Goal: Information Seeking & Learning: Learn about a topic

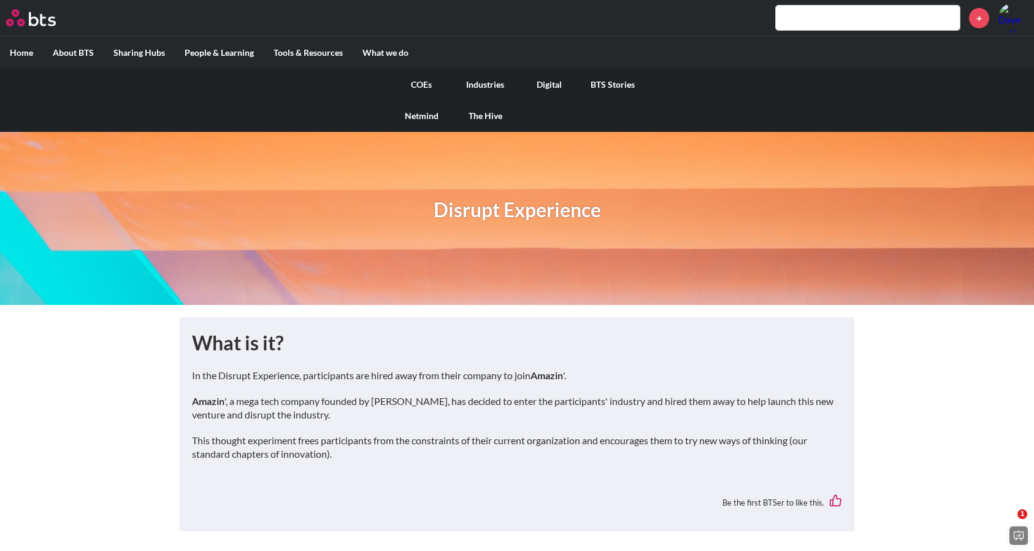
scroll to position [596, 0]
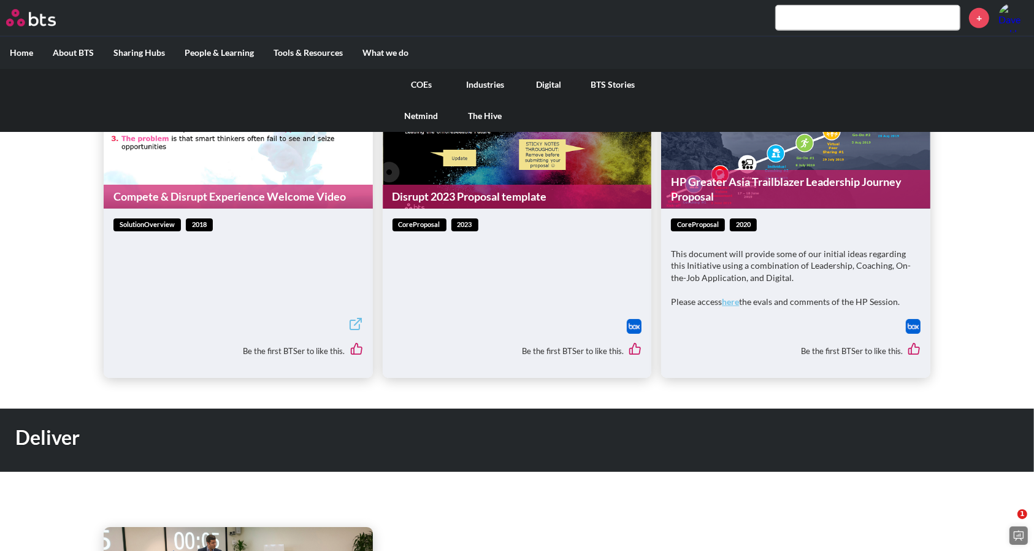
click at [543, 87] on link "Digital" at bounding box center [549, 85] width 64 height 32
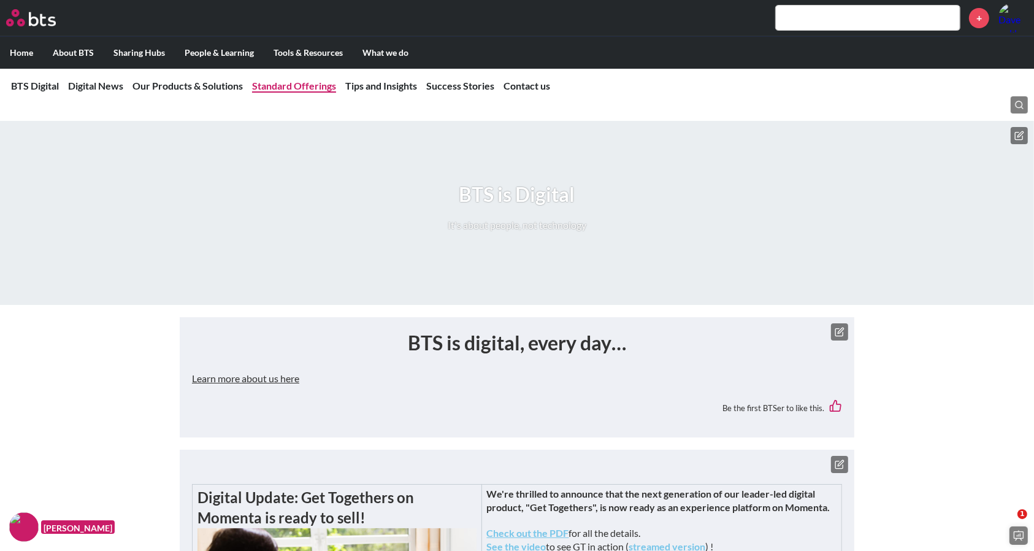
click at [284, 82] on link "Standard Offerings" at bounding box center [294, 86] width 84 height 12
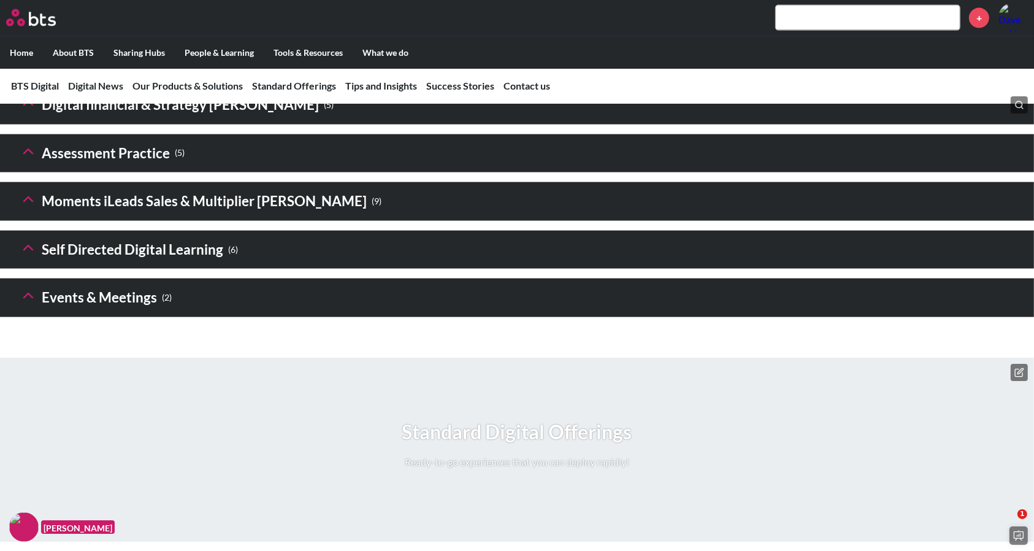
scroll to position [1793, 0]
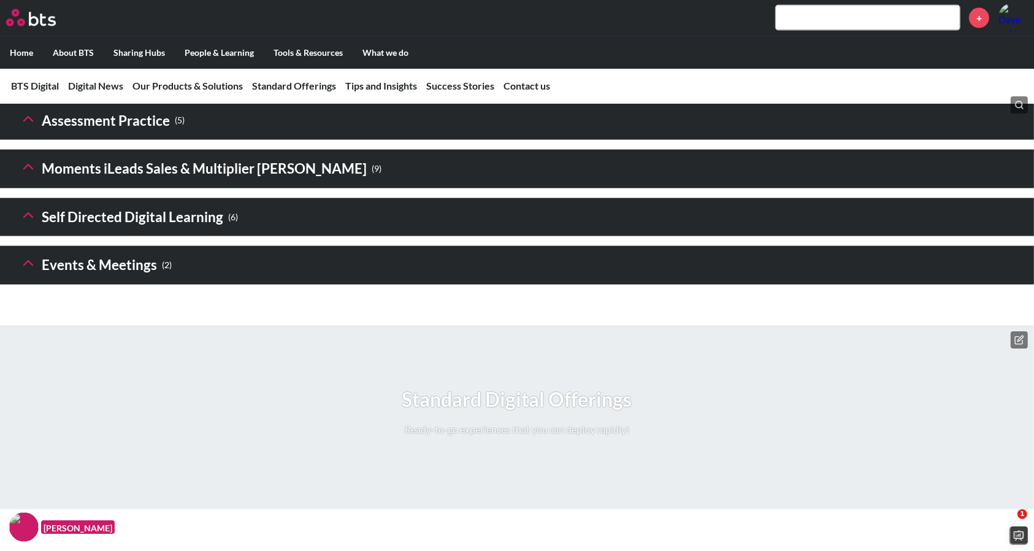
click at [54, 86] on h3 "Digital financial & Strategy Sims ( 5 )" at bounding box center [177, 72] width 314 height 26
click at [25, 79] on icon at bounding box center [28, 70] width 17 height 17
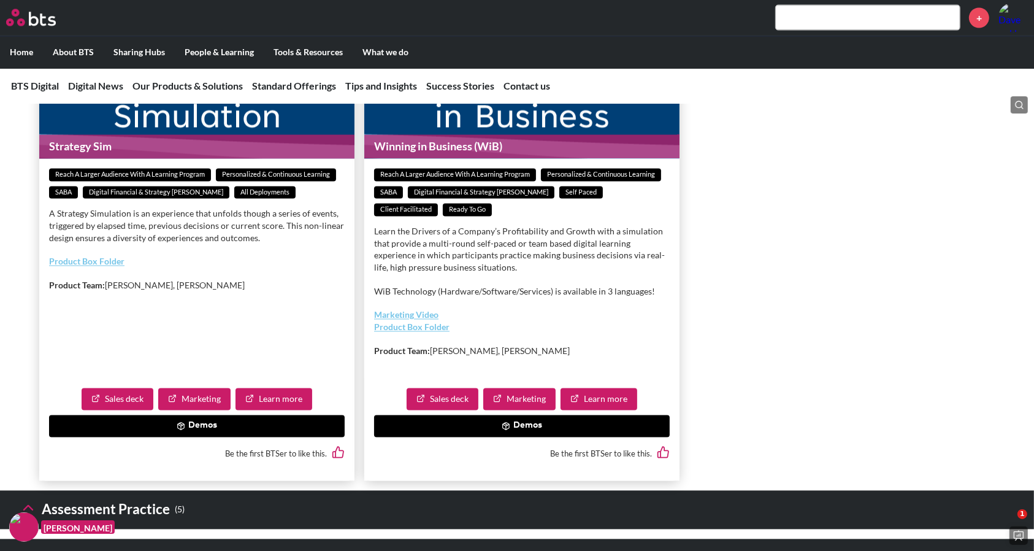
scroll to position [2295, 0]
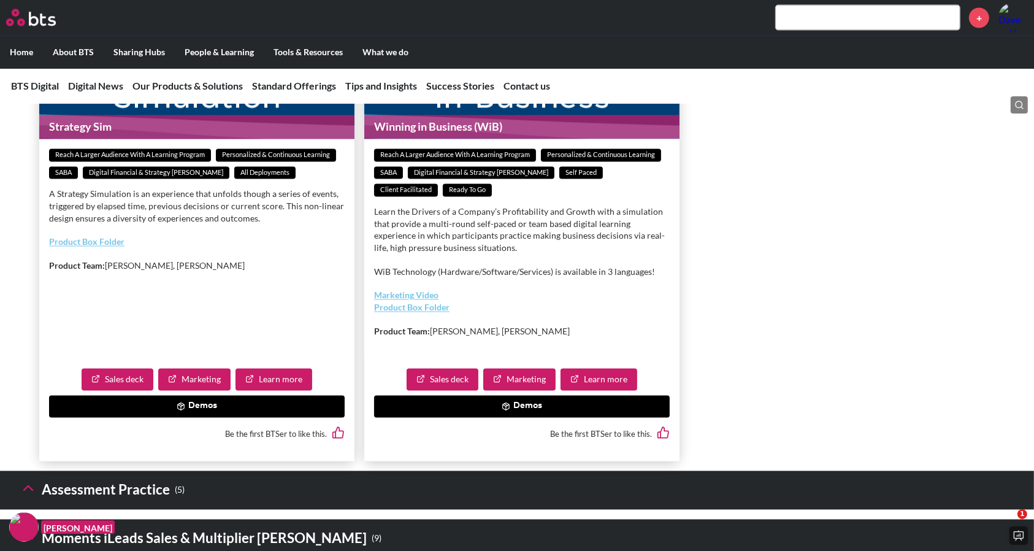
click at [531, 418] on button "Demos" at bounding box center [522, 407] width 296 height 22
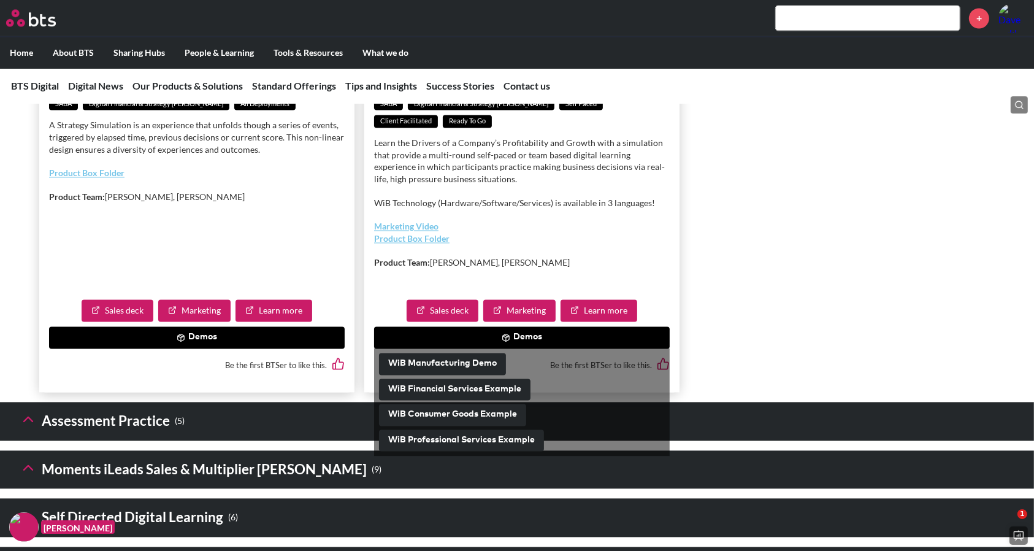
scroll to position [2394, 0]
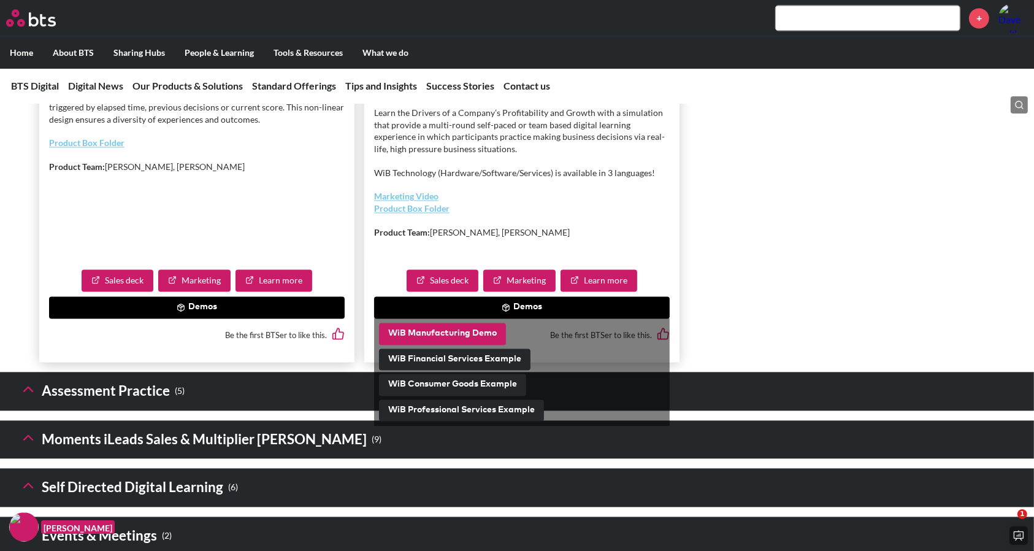
click at [455, 345] on button "WiB Manufacturing Demo" at bounding box center [442, 334] width 127 height 22
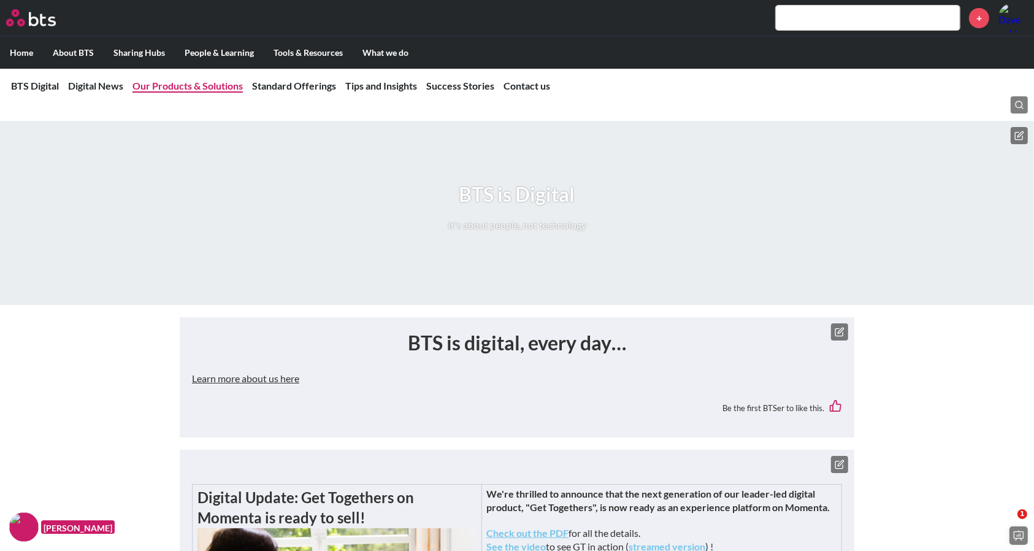
click at [206, 81] on link "Our Products & Solutions" at bounding box center [187, 86] width 110 height 12
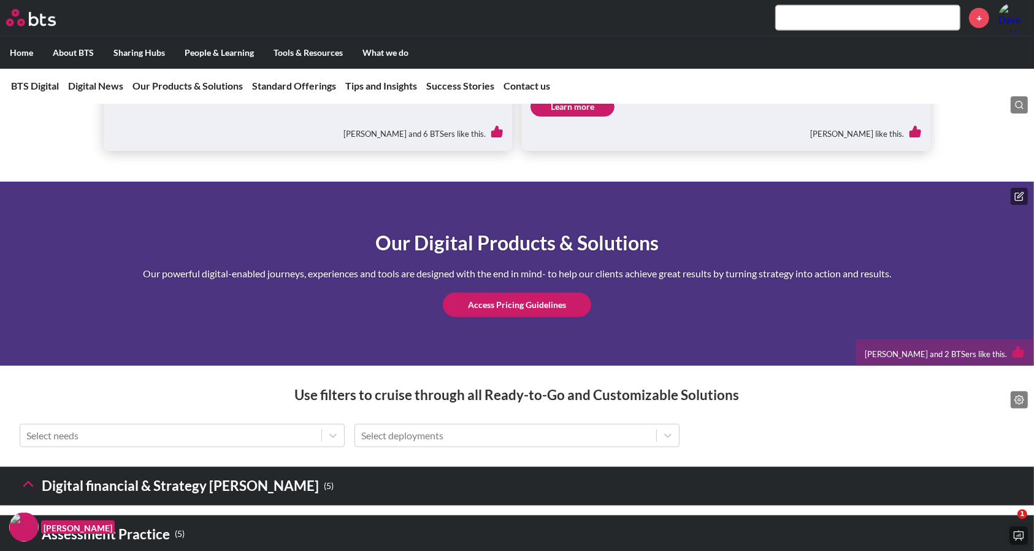
scroll to position [1462, 0]
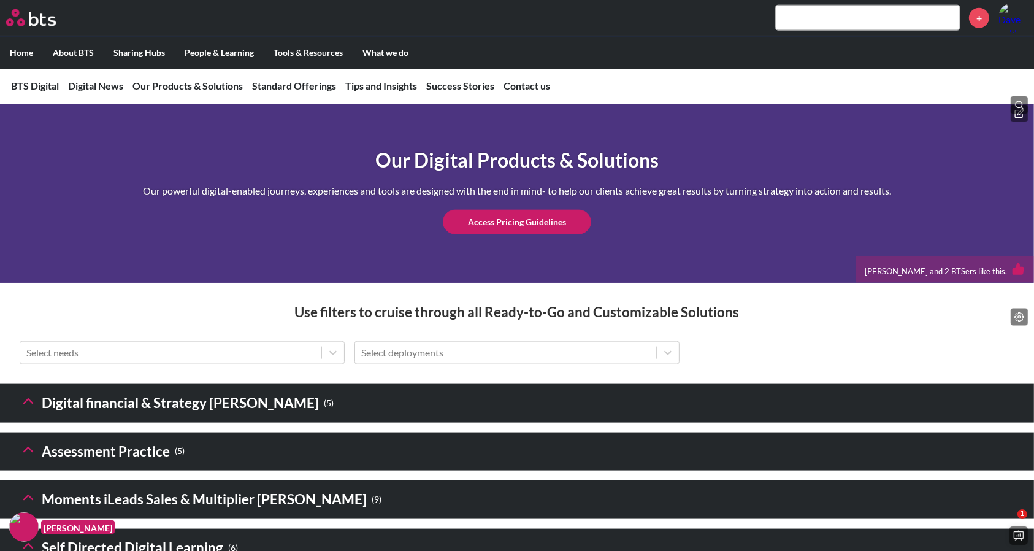
click at [29, 410] on icon at bounding box center [28, 401] width 17 height 17
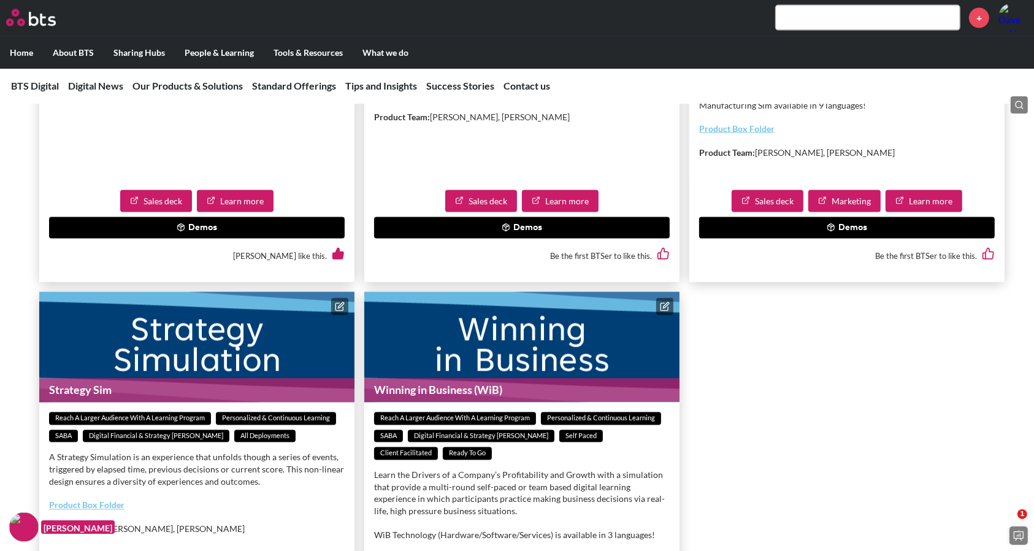
scroll to position [2052, 0]
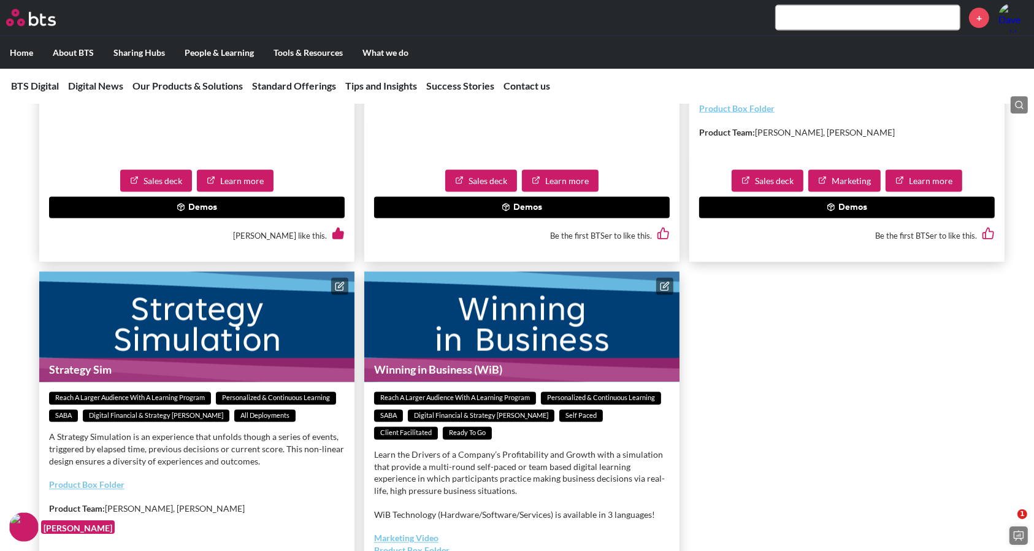
click at [854, 219] on button "Demos" at bounding box center [847, 208] width 296 height 22
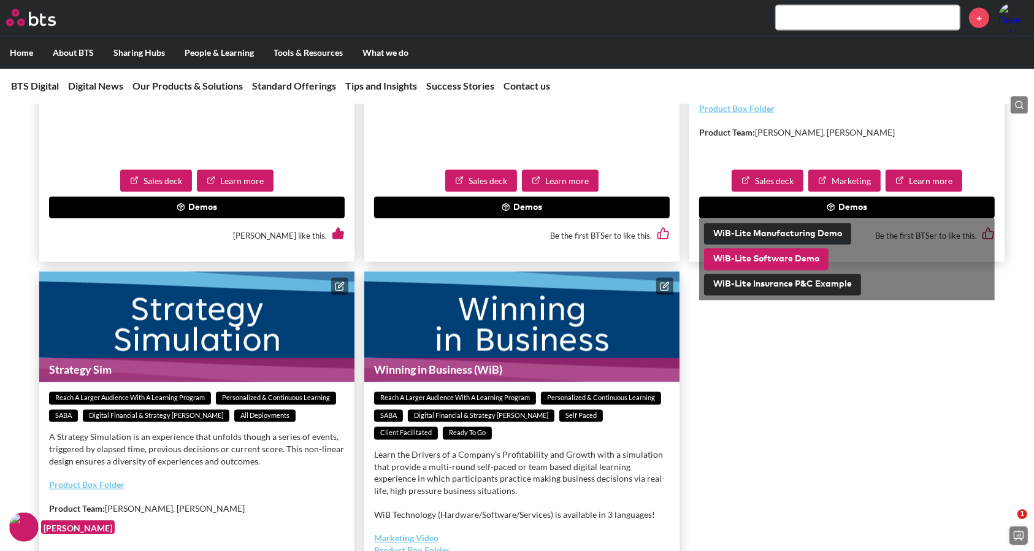
click at [772, 270] on button "WiB-Lite Software Demo" at bounding box center [766, 259] width 124 height 22
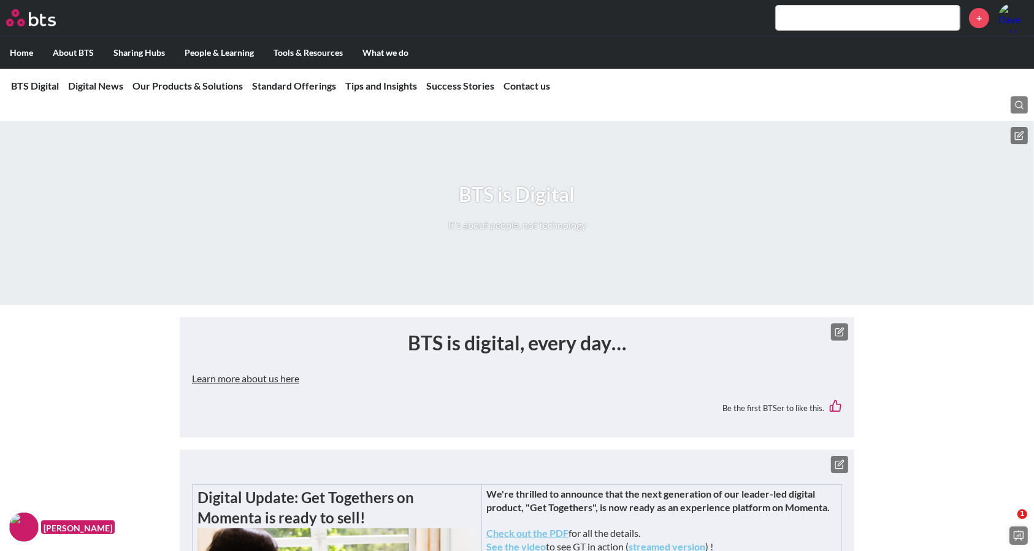
click at [209, 93] on nav "BTS Digital Digital News Our Products & Solutions Standard Offerings Tips and I…" at bounding box center [517, 86] width 1034 height 36
click at [211, 74] on nav "BTS Digital Digital News Our Products & Solutions Standard Offerings Tips and I…" at bounding box center [517, 86] width 1034 height 36
click at [213, 93] on nav "BTS Digital Digital News Our Products & Solutions Standard Offerings Tips and I…" at bounding box center [517, 86] width 1034 height 36
click at [213, 88] on link "Our Products & Solutions" at bounding box center [187, 86] width 110 height 12
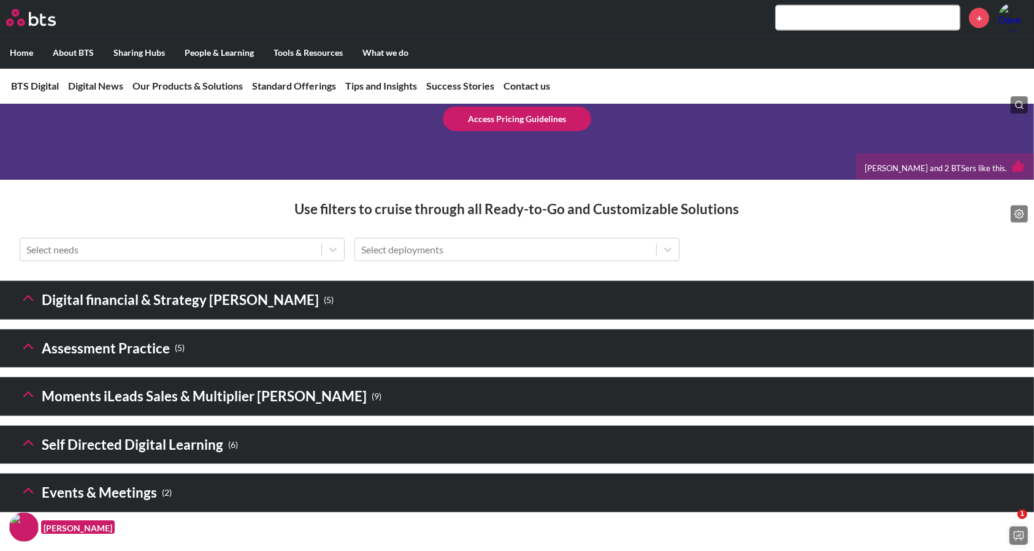
scroll to position [1590, 0]
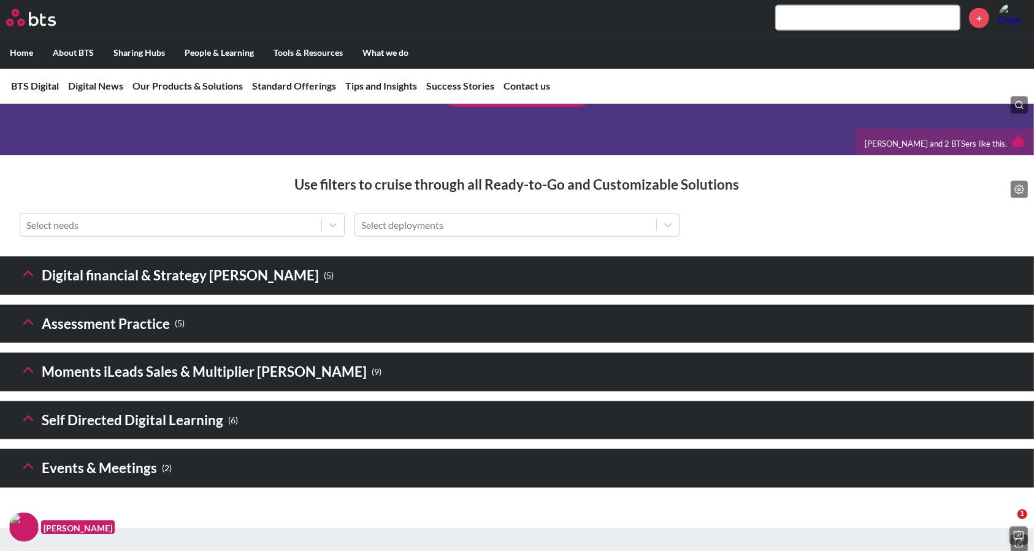
click at [33, 282] on icon at bounding box center [28, 273] width 17 height 17
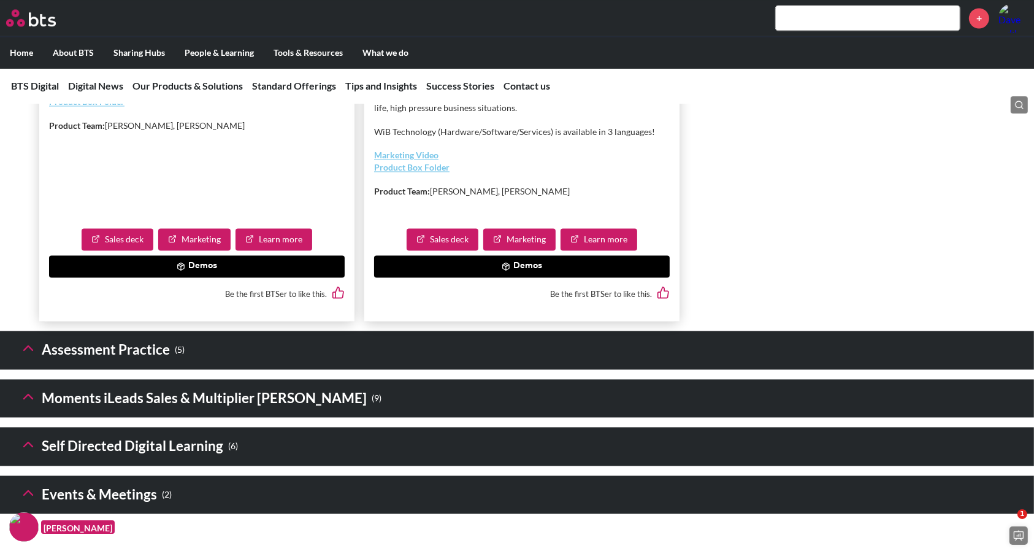
scroll to position [2453, 0]
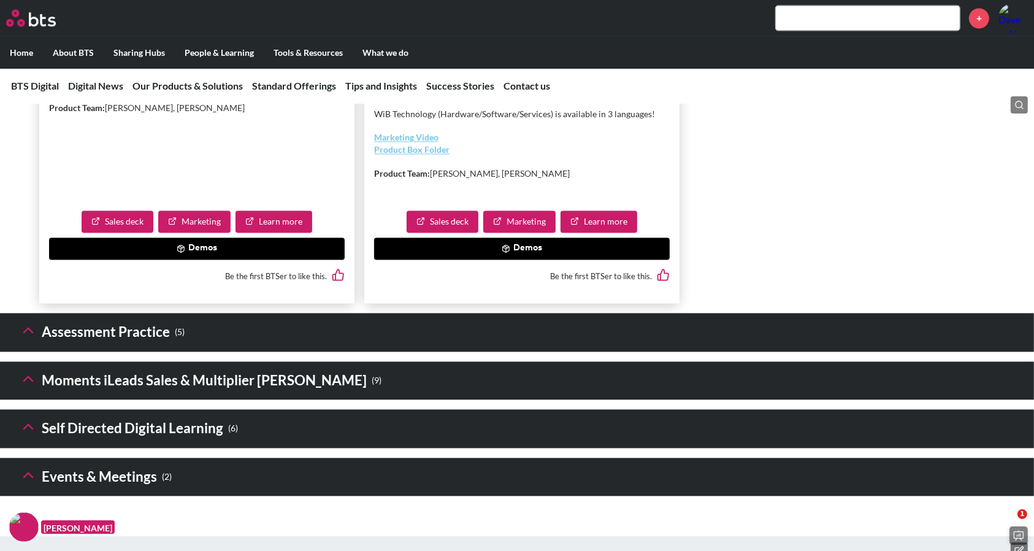
click at [513, 259] on button "Demos" at bounding box center [522, 248] width 296 height 22
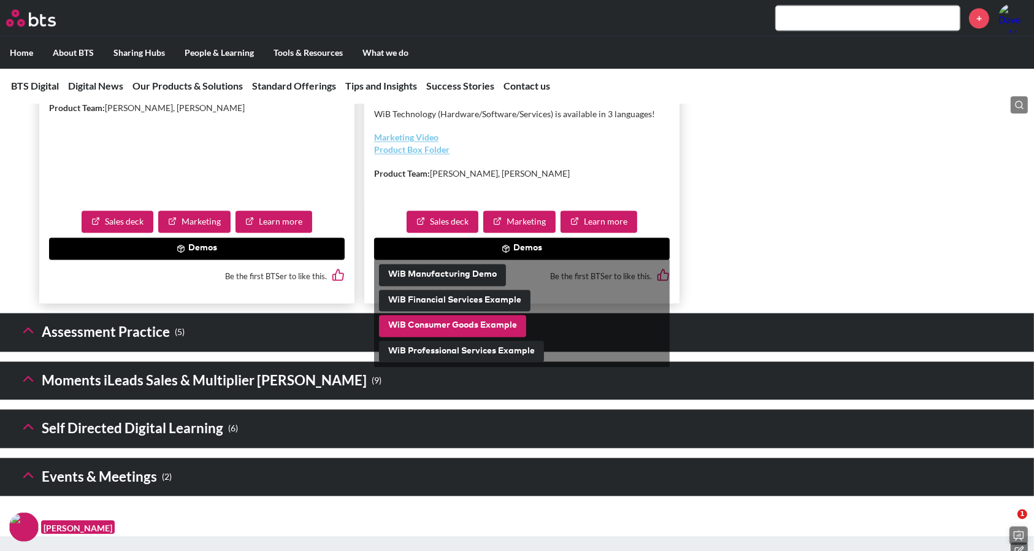
click at [441, 337] on button "WiB Consumer Goods Example" at bounding box center [452, 326] width 147 height 22
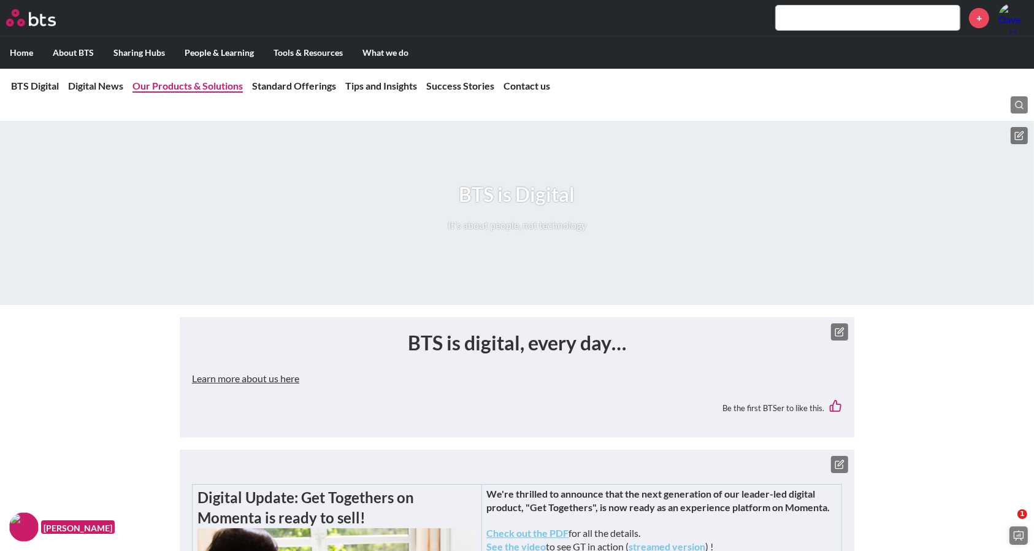
click at [215, 85] on link "Our Products & Solutions" at bounding box center [187, 86] width 110 height 12
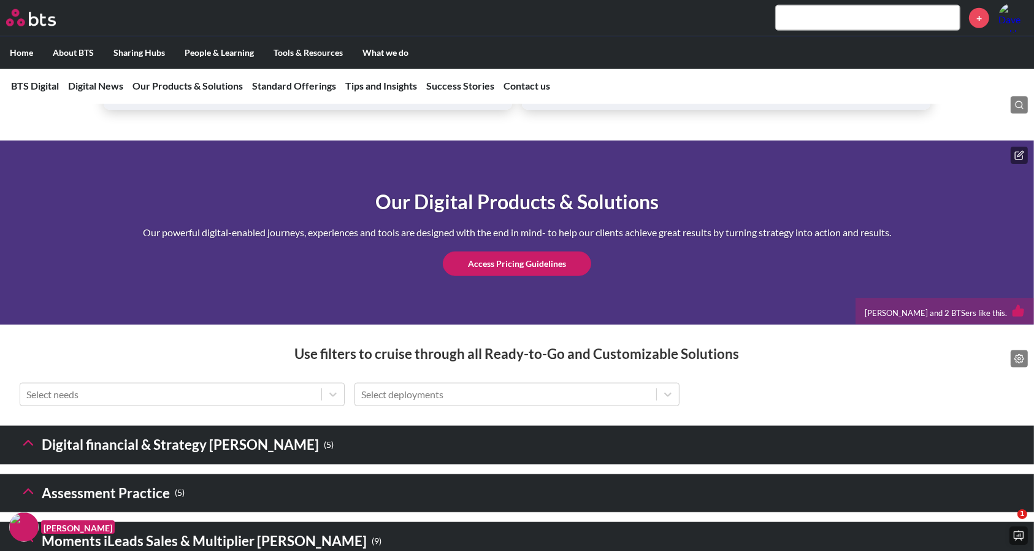
scroll to position [1462, 0]
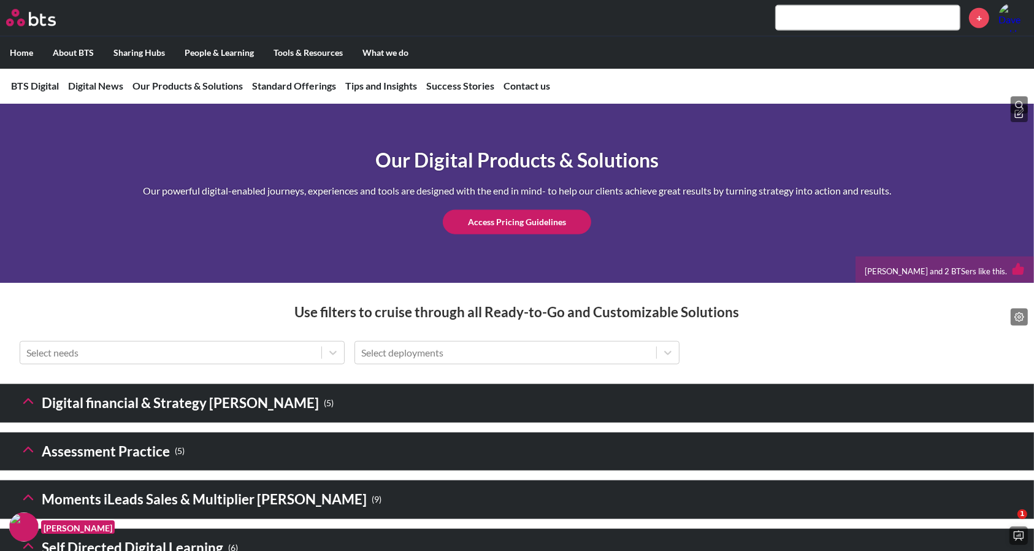
click at [23, 410] on icon at bounding box center [28, 401] width 17 height 17
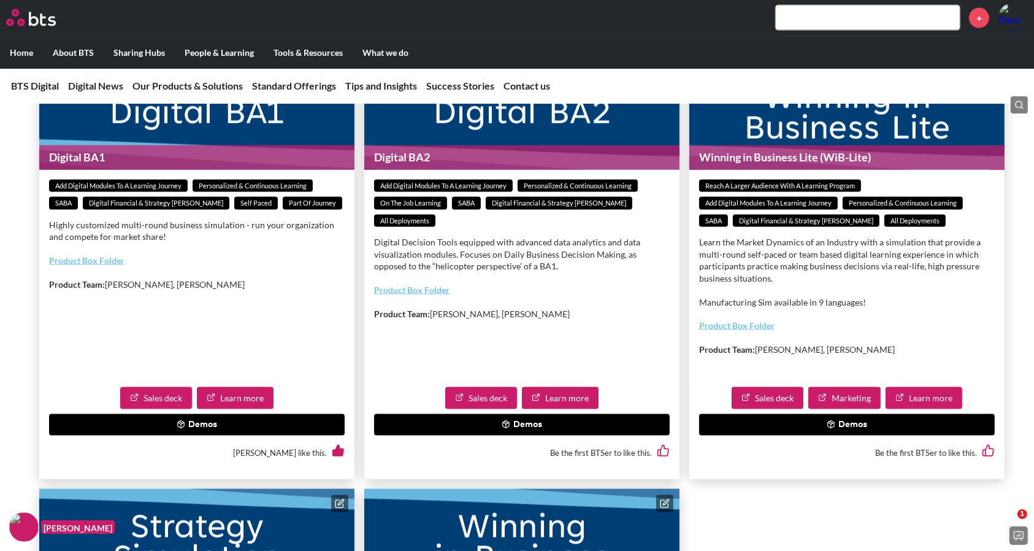
scroll to position [1835, 0]
click at [772, 409] on link "Sales deck" at bounding box center [768, 398] width 72 height 22
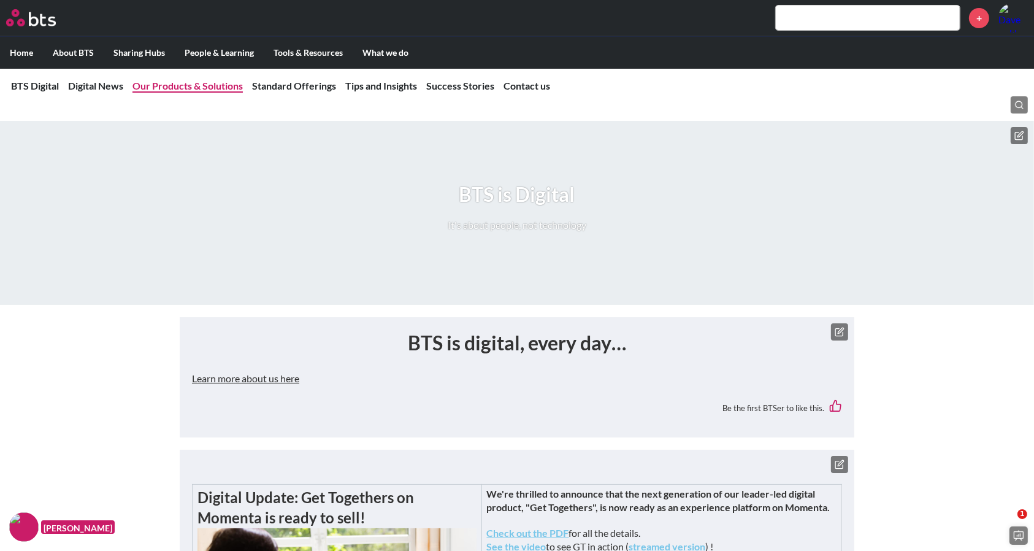
click at [207, 90] on link "Our Products & Solutions" at bounding box center [187, 86] width 110 height 12
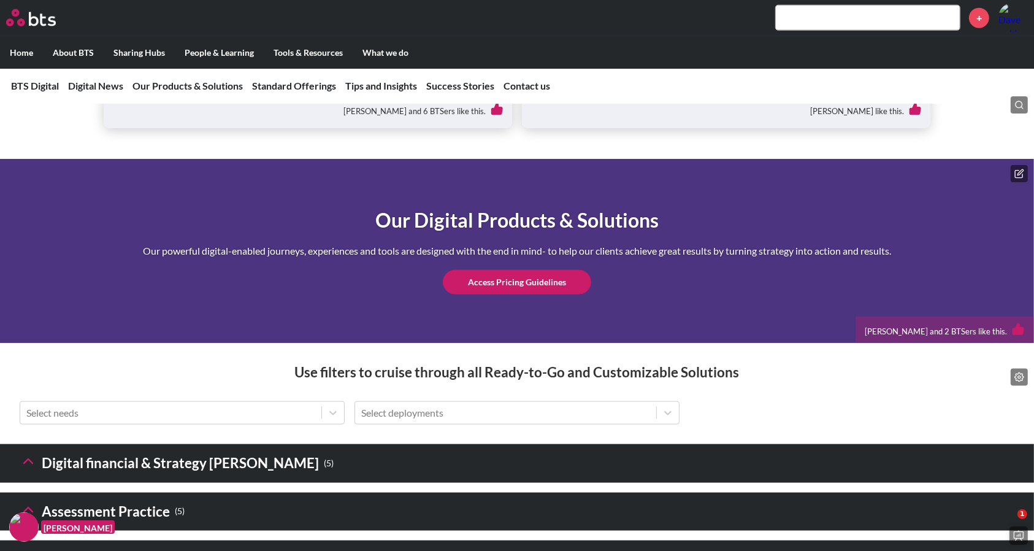
scroll to position [1462, 0]
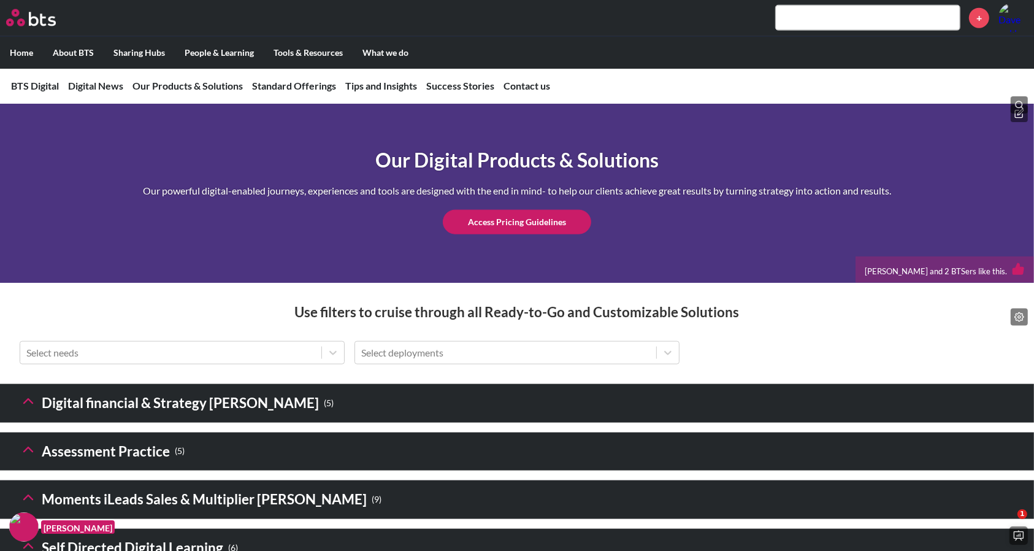
click at [29, 404] on polyline at bounding box center [28, 401] width 9 height 4
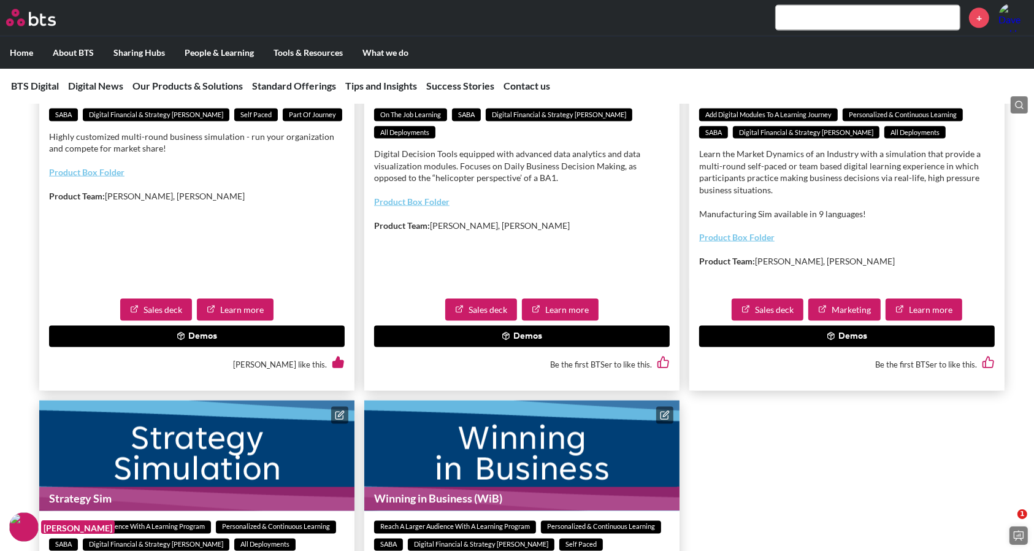
scroll to position [1953, 0]
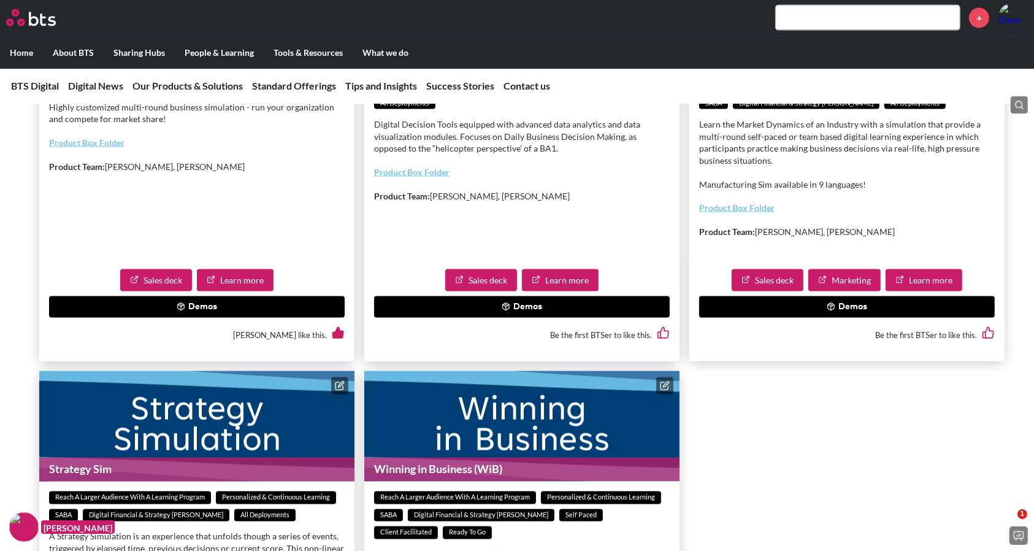
click at [840, 291] on link "Marketing" at bounding box center [844, 280] width 72 height 22
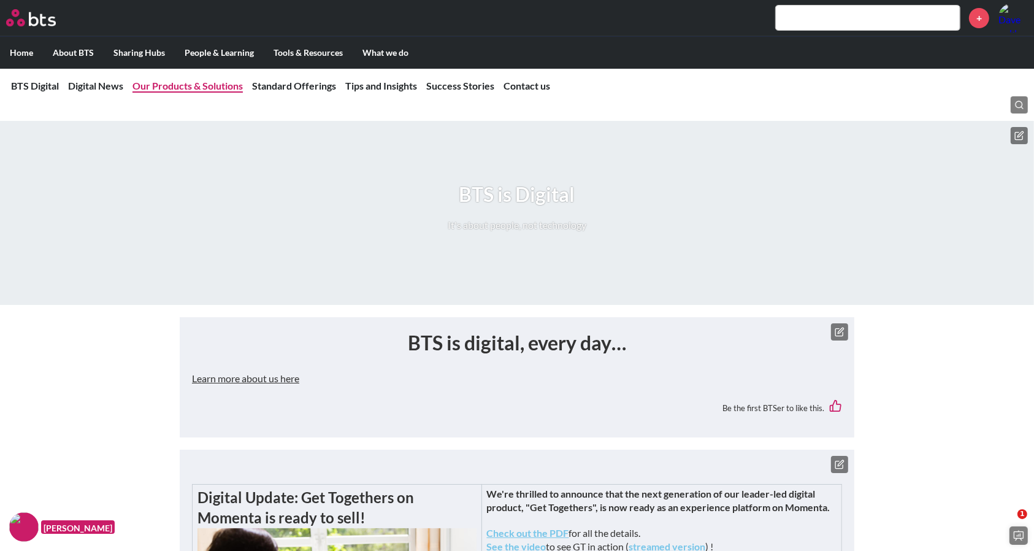
click at [167, 83] on link "Our Products & Solutions" at bounding box center [187, 86] width 110 height 12
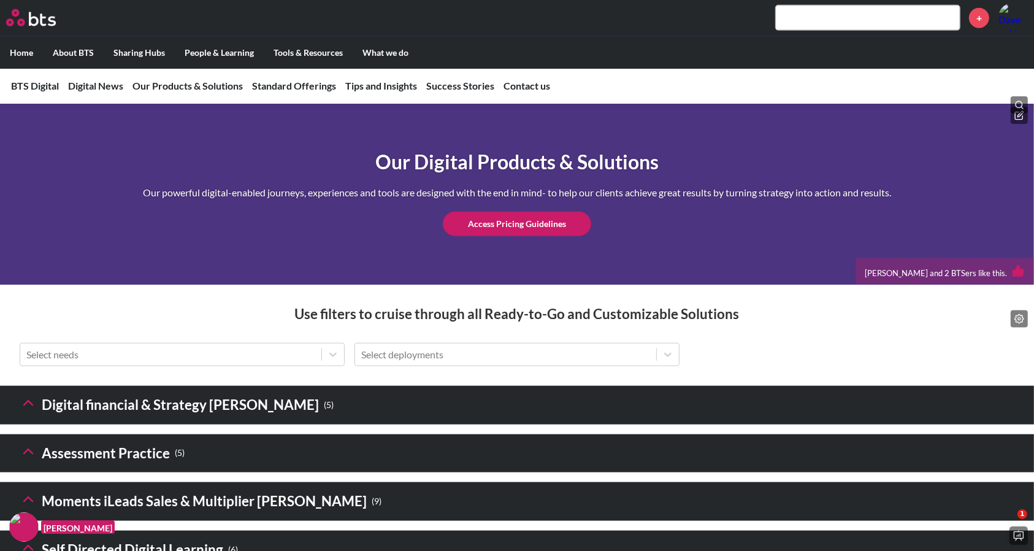
scroll to position [1462, 0]
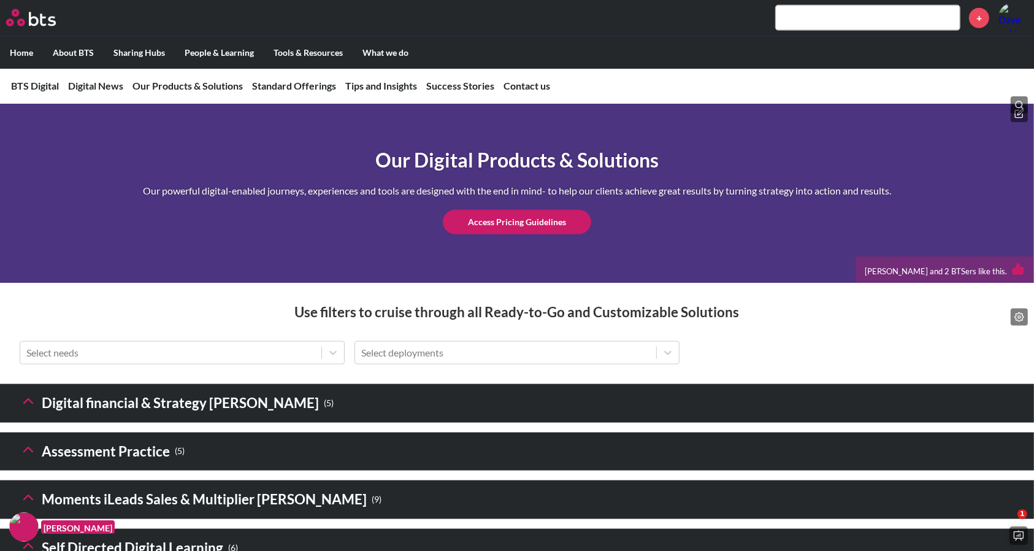
click at [31, 404] on polyline at bounding box center [28, 401] width 9 height 4
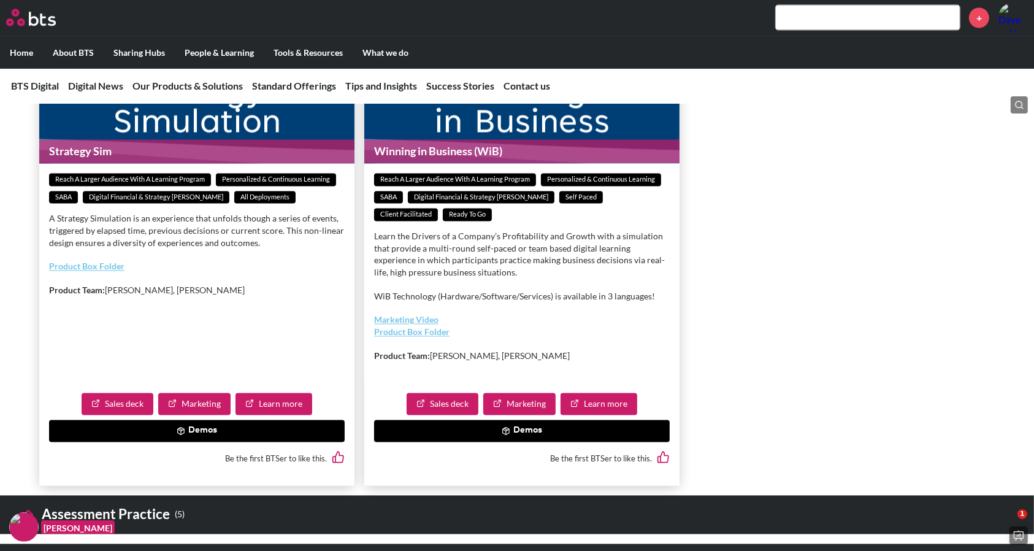
scroll to position [2312, 0]
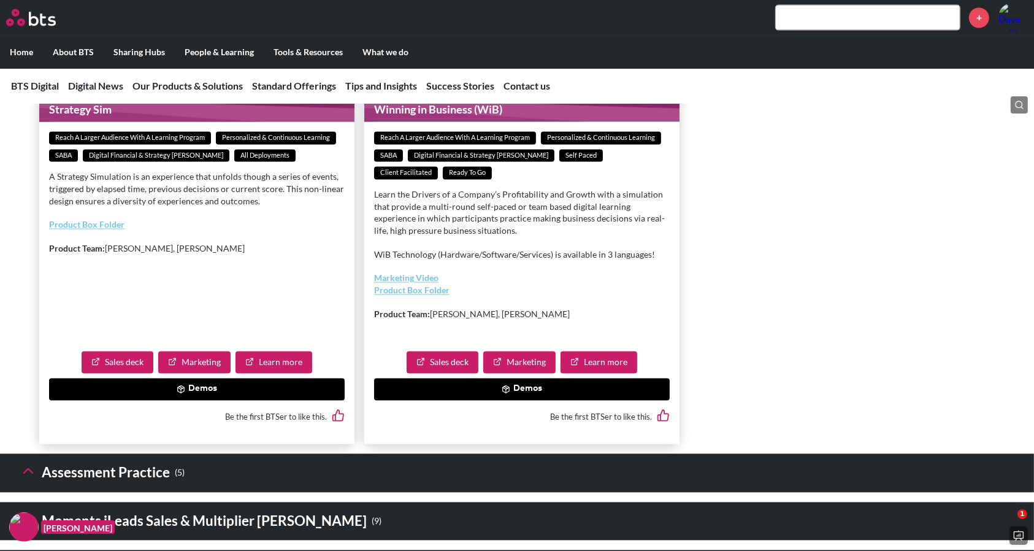
click at [397, 283] on link "Marketing Video" at bounding box center [406, 278] width 64 height 10
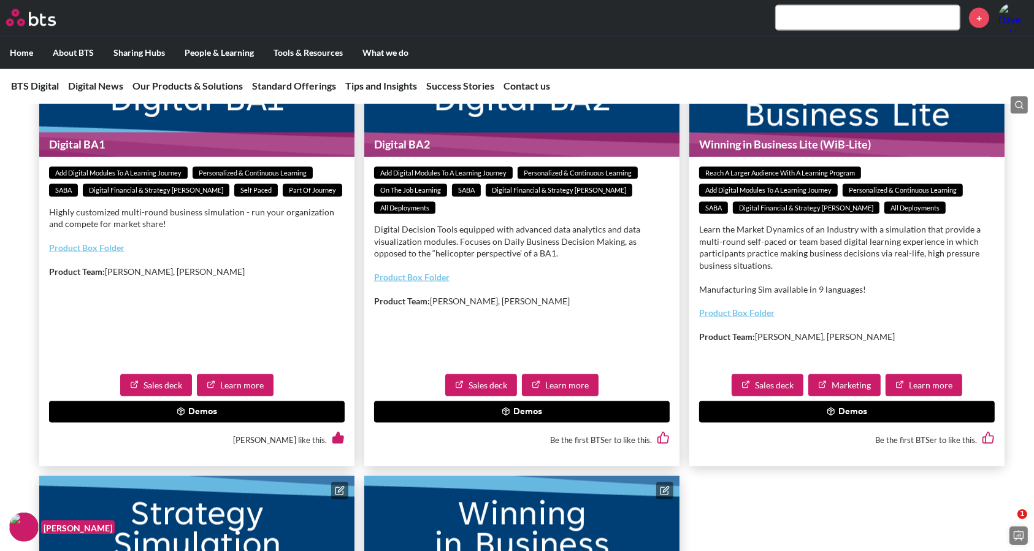
scroll to position [1850, 0]
